Goal: Task Accomplishment & Management: Use online tool/utility

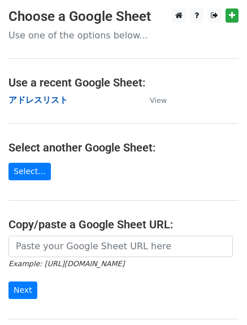
click at [34, 98] on strong "アドレスリスト" at bounding box center [37, 100] width 59 height 10
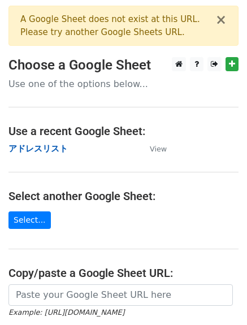
click at [38, 149] on strong "アドレスリスト" at bounding box center [37, 148] width 59 height 10
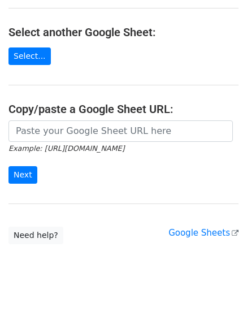
scroll to position [170, 0]
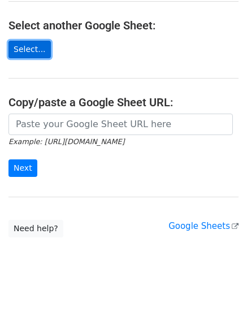
click at [29, 53] on link "Select..." at bounding box center [29, 49] width 42 height 17
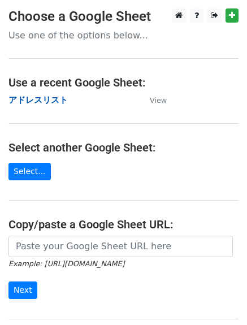
click at [32, 98] on strong "アドレスリスト" at bounding box center [37, 100] width 59 height 10
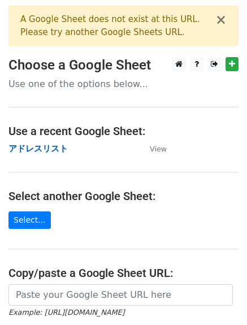
click at [29, 147] on strong "アドレスリスト" at bounding box center [37, 148] width 59 height 10
click at [38, 146] on strong "アドレスリスト" at bounding box center [37, 148] width 59 height 10
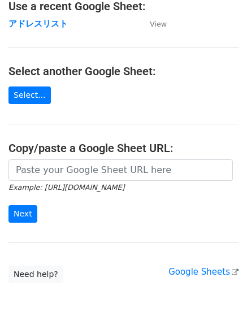
scroll to position [122, 0]
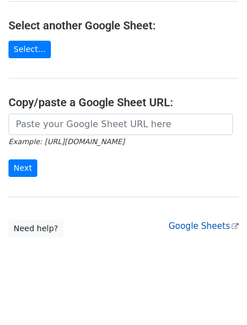
click at [214, 225] on link "Google Sheets" at bounding box center [203, 226] width 70 height 10
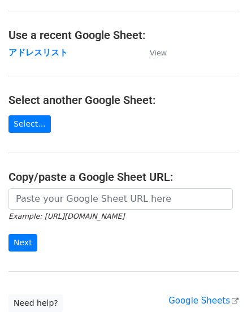
scroll to position [0, 0]
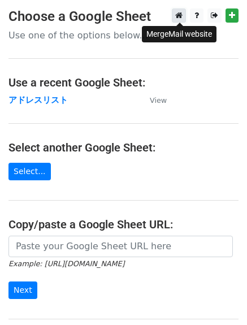
click at [184, 19] on link at bounding box center [179, 15] width 14 height 14
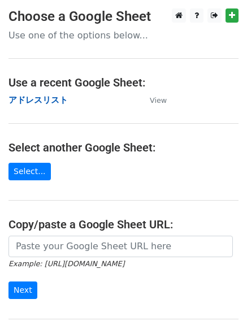
click at [42, 95] on strong "アドレスリスト" at bounding box center [37, 100] width 59 height 10
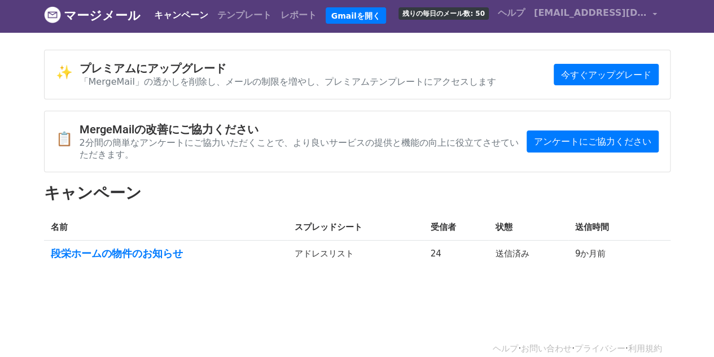
scroll to position [3, 0]
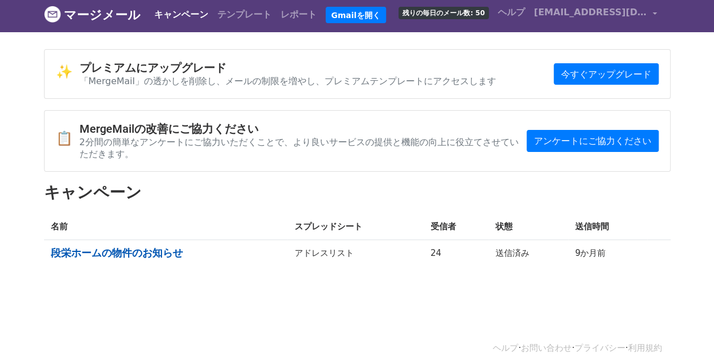
click at [107, 247] on font "段栄ホームの物件のお知らせ" at bounding box center [117, 253] width 132 height 12
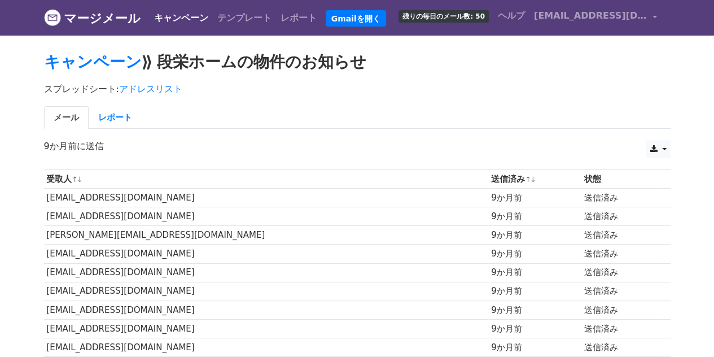
click at [182, 177] on th "受取人 ↑ ↓" at bounding box center [266, 179] width 445 height 19
click at [195, 189] on td "matsuura@is-fukuoka.jp" at bounding box center [266, 198] width 445 height 19
click at [133, 192] on font "matsuura@is-fukuoka.jp" at bounding box center [120, 197] width 148 height 10
click at [364, 213] on td "坂本@housepartner.biz" at bounding box center [266, 216] width 445 height 19
click at [664, 147] on link at bounding box center [658, 149] width 24 height 18
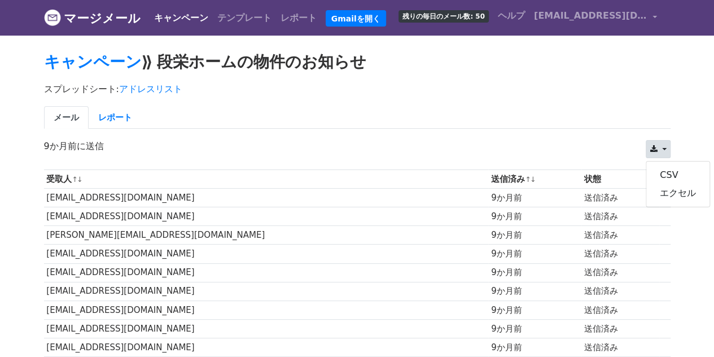
click at [424, 111] on ul "メール レポート" at bounding box center [357, 117] width 627 height 23
click at [218, 197] on td "[EMAIL_ADDRESS][DOMAIN_NAME]" at bounding box center [266, 198] width 445 height 19
click at [105, 195] on font "[EMAIL_ADDRESS][DOMAIN_NAME]" at bounding box center [120, 197] width 148 height 10
click at [217, 14] on font "テンプレート" at bounding box center [244, 17] width 54 height 11
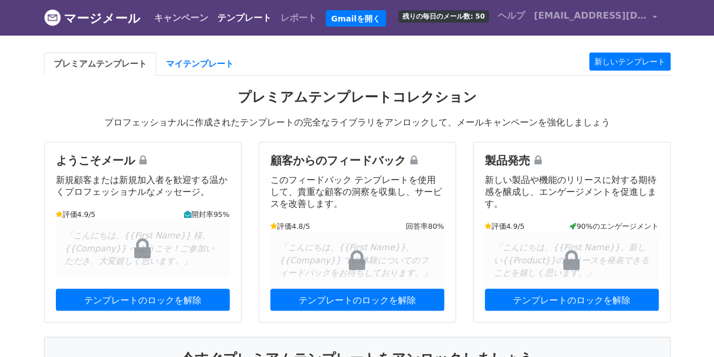
click at [155, 17] on font "キャンペーン" at bounding box center [181, 17] width 54 height 11
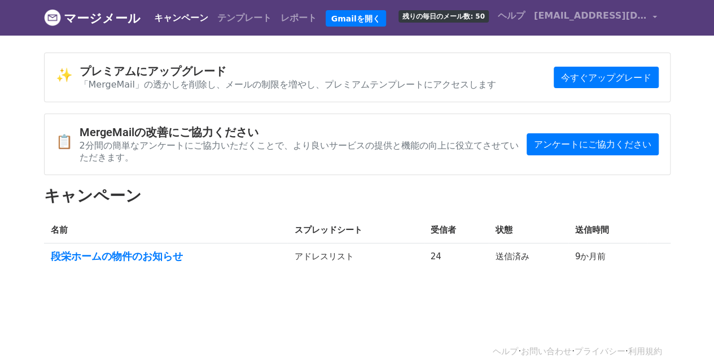
click at [106, 20] on font "マージメール" at bounding box center [102, 18] width 77 height 14
click at [133, 250] on font "段栄ホームの物件のお知らせ" at bounding box center [117, 256] width 132 height 12
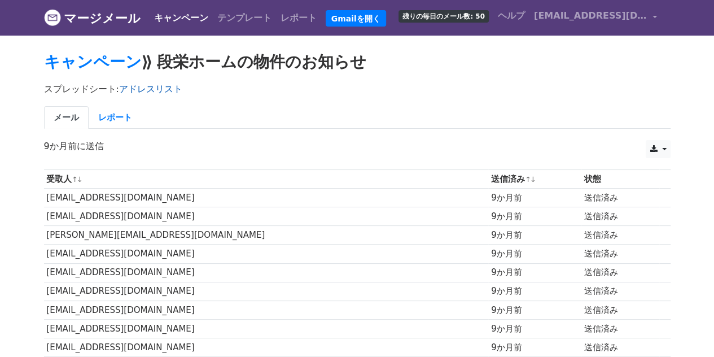
click at [130, 85] on font "アドレスリスト" at bounding box center [150, 89] width 63 height 11
click at [87, 11] on font "マージメール" at bounding box center [102, 18] width 77 height 14
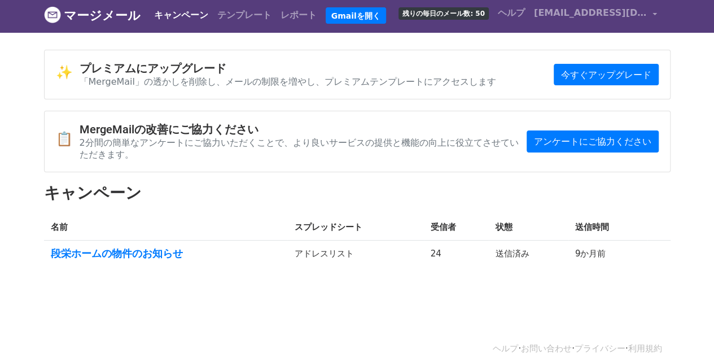
scroll to position [3, 0]
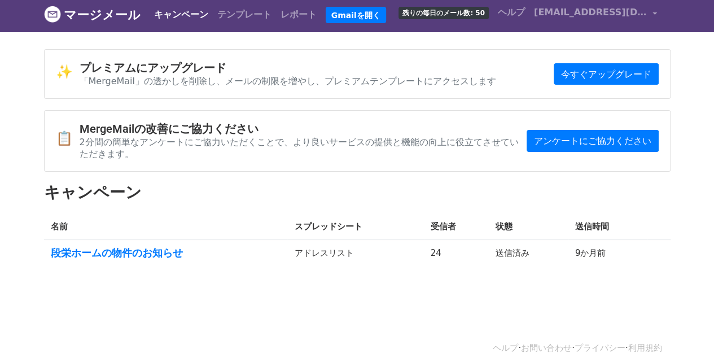
click at [459, 13] on font "残りの毎日のメール数: 50" at bounding box center [443, 13] width 82 height 8
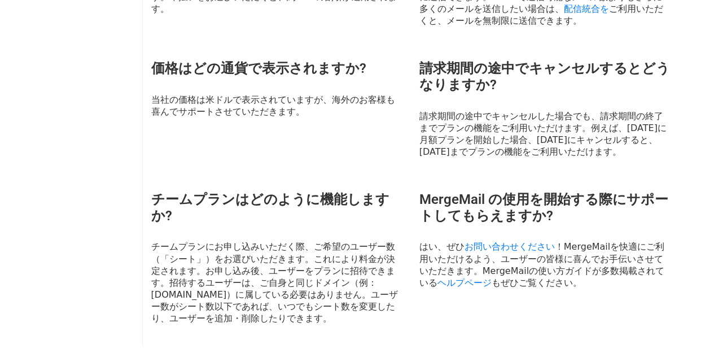
scroll to position [843, 0]
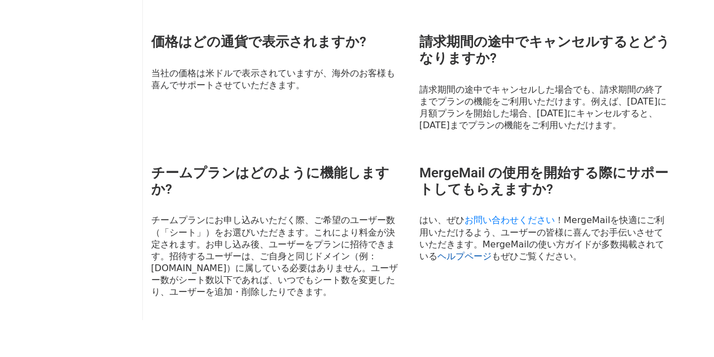
click at [492, 250] on font "ヘルプページ" at bounding box center [464, 255] width 54 height 11
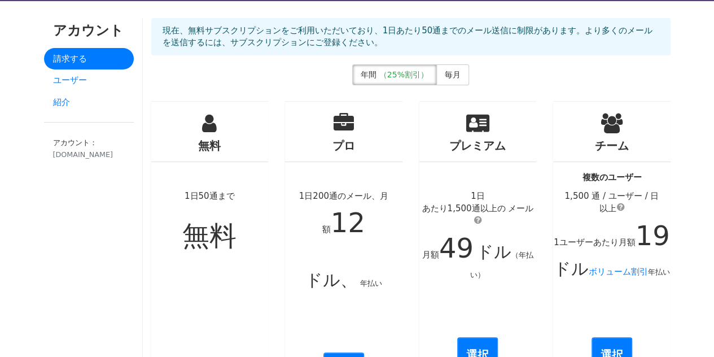
scroll to position [0, 0]
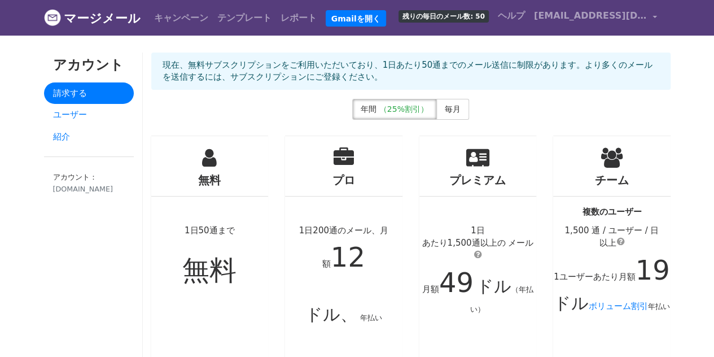
click at [85, 15] on font "マージメール" at bounding box center [102, 18] width 77 height 14
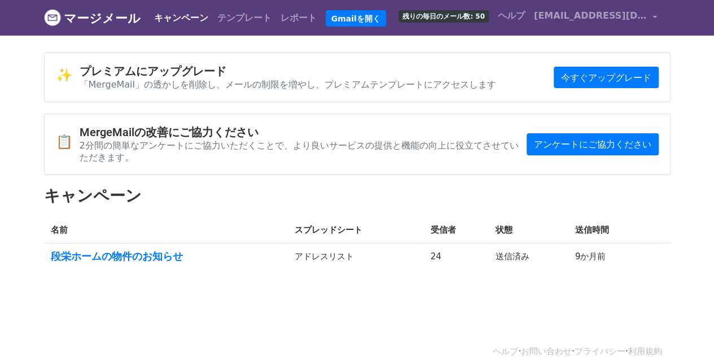
click at [16, 14] on header "マージメール キャンペーン テンプレート レポート Gmailを開く 残りの毎日のメール数: 50 [GEOGRAPHIC_DATA] [EMAIL_ADDR…" at bounding box center [357, 18] width 714 height 36
click at [22, 15] on header "マージメール キャンペーン テンプレート レポート Gmailを開く 残りの毎日のメール数: 50 [GEOGRAPHIC_DATA] [EMAIL_ADDR…" at bounding box center [357, 18] width 714 height 36
click at [56, 12] on img at bounding box center [52, 17] width 17 height 17
click at [51, 15] on img at bounding box center [52, 17] width 17 height 17
click at [331, 20] on font "Gmailを開く" at bounding box center [355, 18] width 49 height 9
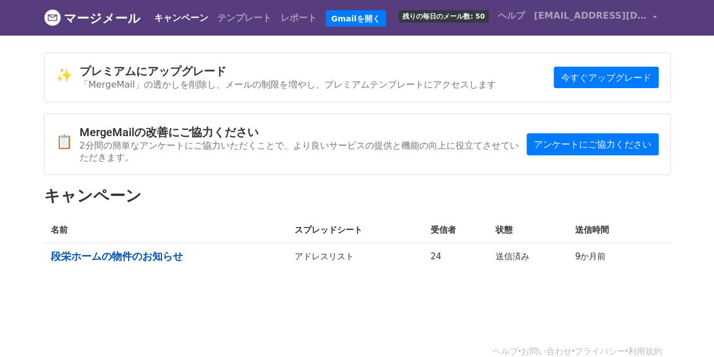
click at [119, 250] on font "段栄ホームの物件のお知らせ" at bounding box center [117, 256] width 132 height 12
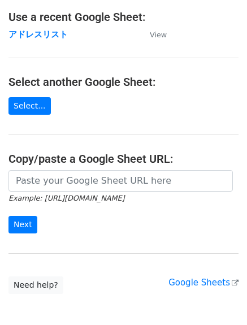
scroll to position [122, 0]
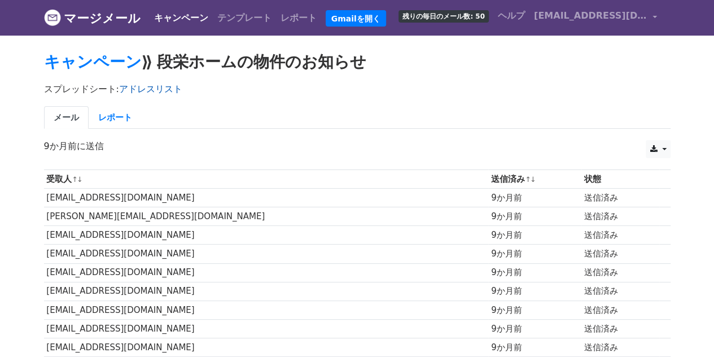
click at [129, 85] on font "アドレスリスト" at bounding box center [150, 89] width 63 height 11
click at [617, 15] on font "[EMAIL_ADDRESS][DOMAIN_NAME]" at bounding box center [622, 15] width 176 height 11
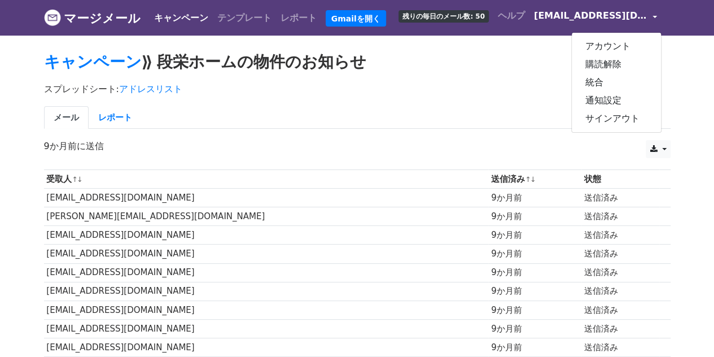
click at [691, 68] on body "マージメール キャンペーン テンプレート レポート Gmailを開く 残りの毎日のメール数: 50 [GEOGRAPHIC_DATA] [EMAIL_ADDR…" at bounding box center [357, 345] width 714 height 690
